Goal: Complete application form

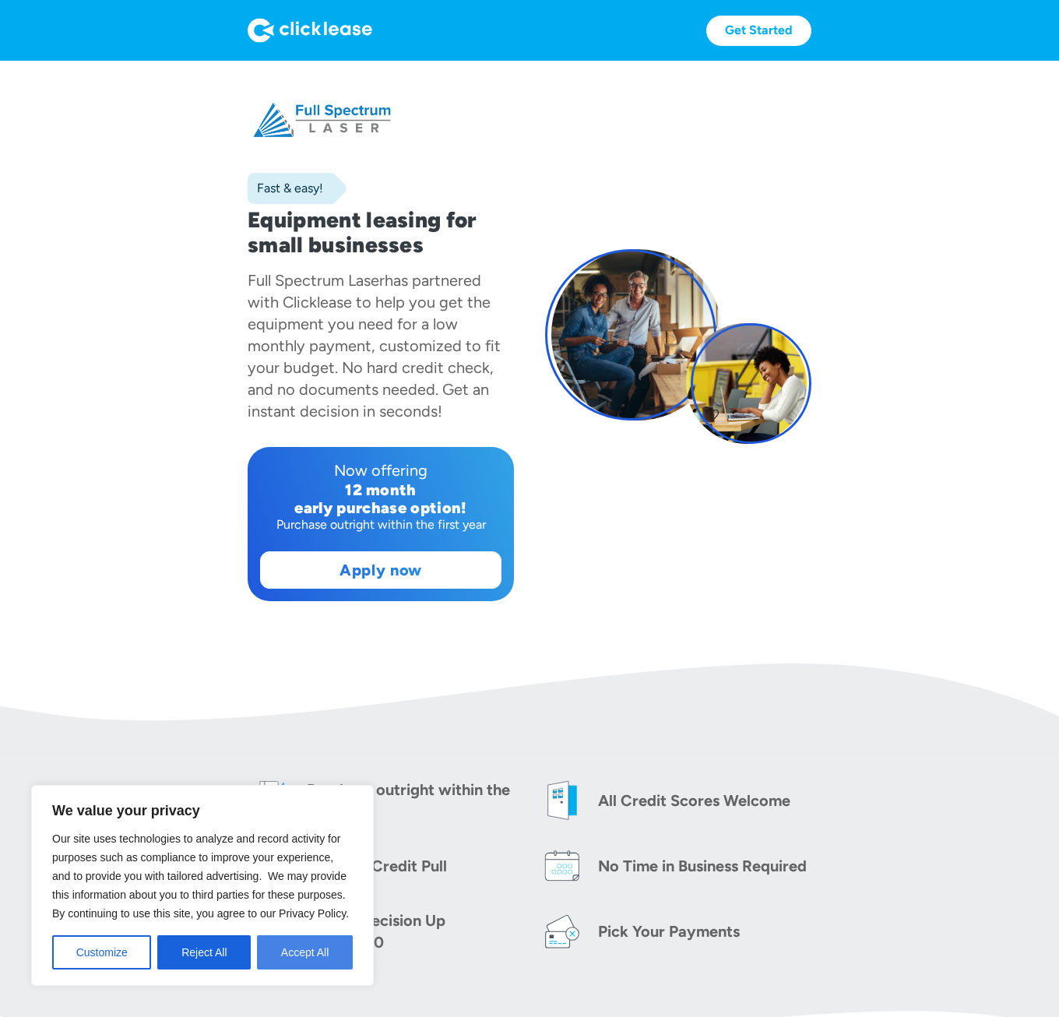
click at [300, 956] on button "Accept All" at bounding box center [305, 952] width 96 height 34
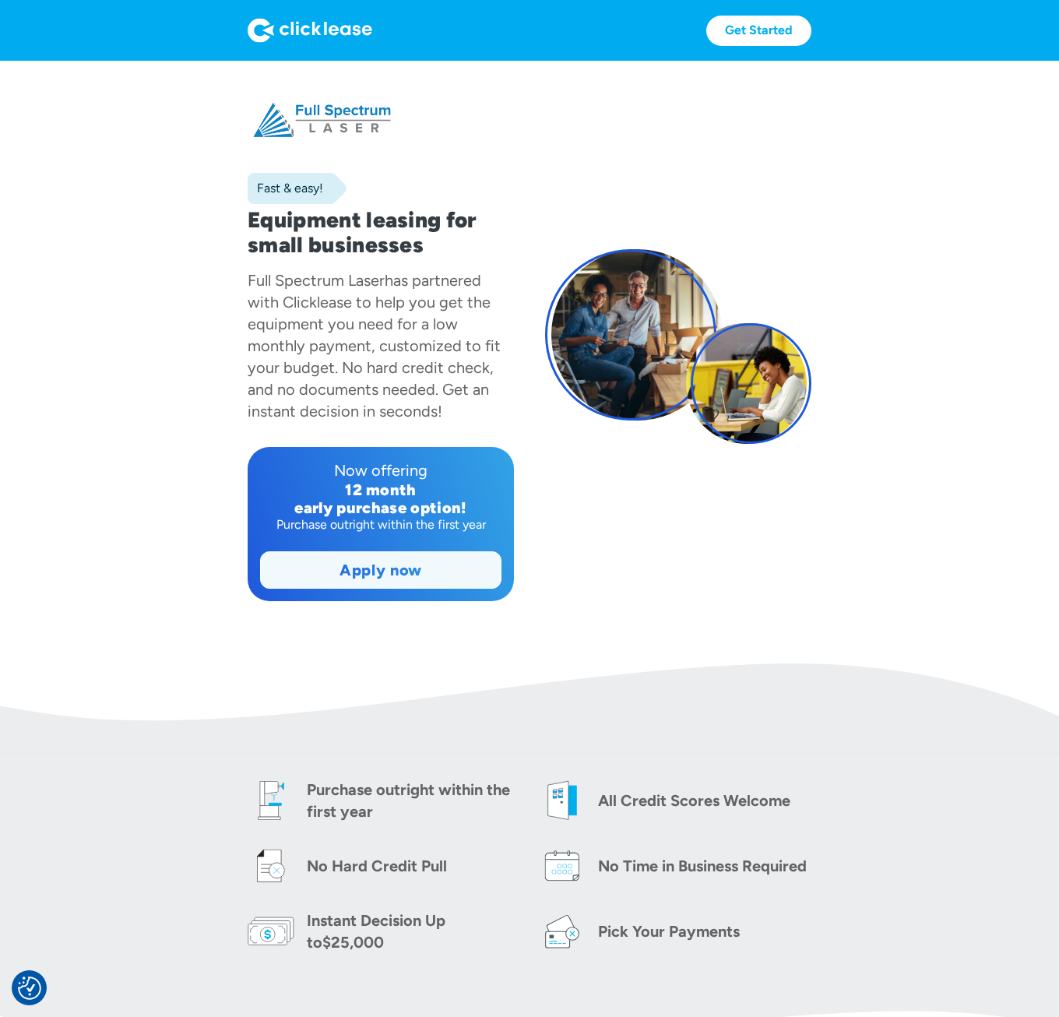
click at [422, 577] on link "Apply now" at bounding box center [381, 570] width 240 height 36
